Goal: Task Accomplishment & Management: Complete application form

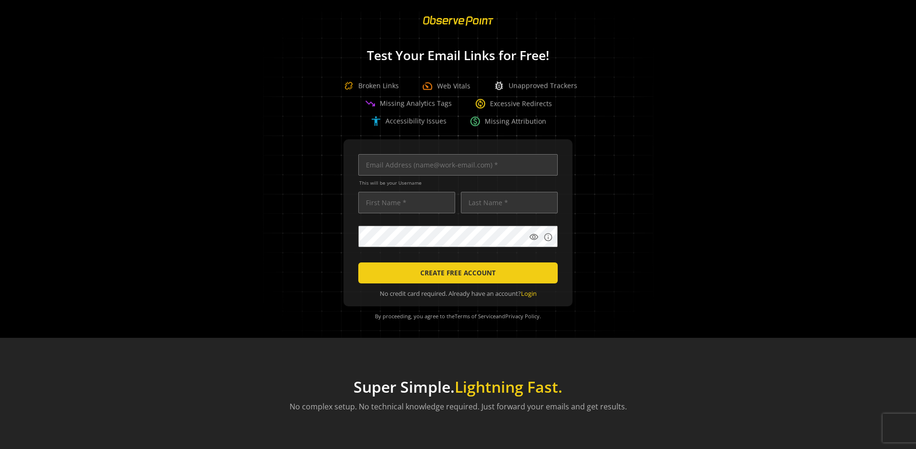
scroll to position [0, 3087]
click at [456, 165] on input "text" at bounding box center [457, 164] width 199 height 21
type input "[EMAIL_ADDRESS][DOMAIN_NAME]"
click at [404, 202] on input "text" at bounding box center [406, 202] width 97 height 21
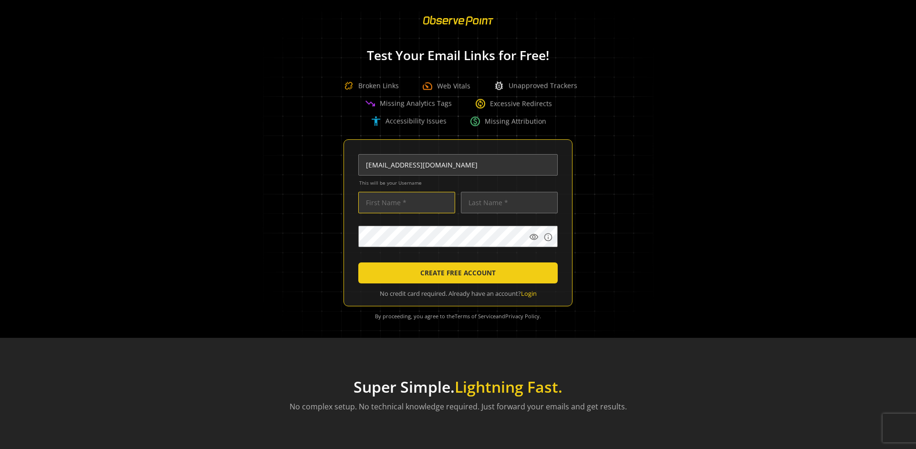
scroll to position [0, 0]
type input "Test"
click at [507, 202] on input "text" at bounding box center [509, 202] width 97 height 21
type input "Test"
